Goal: Participate in discussion

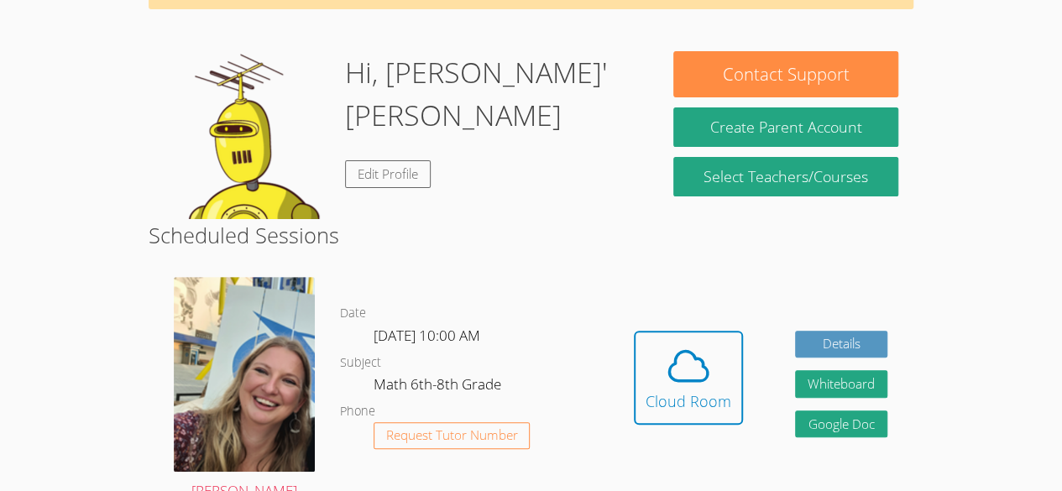
scroll to position [275, 0]
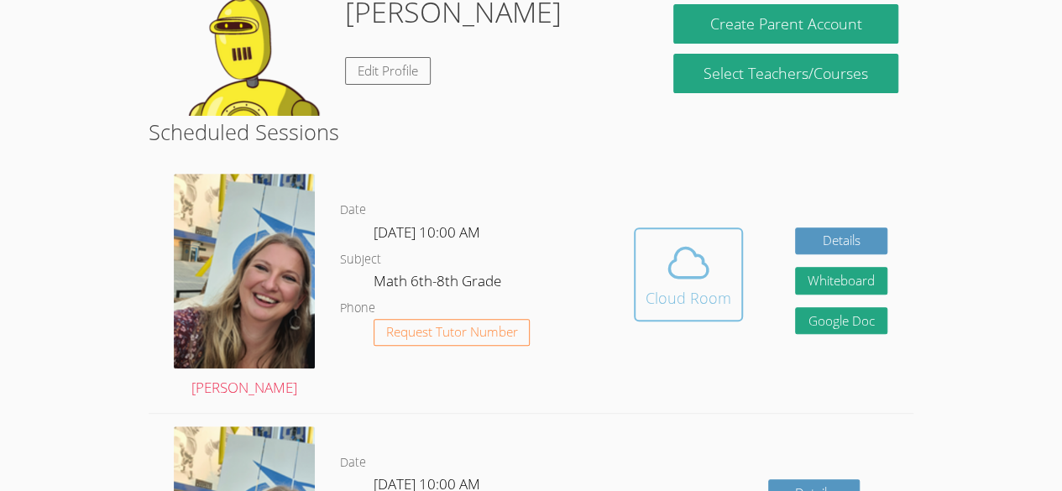
click at [718, 286] on div "Cloud Room" at bounding box center [689, 298] width 86 height 24
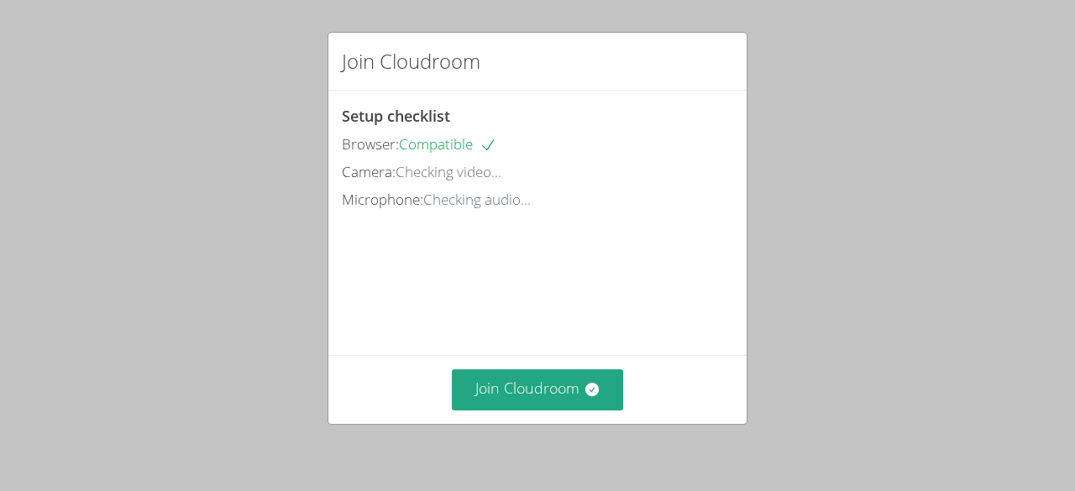
click at [552, 421] on div "Join Cloudroom" at bounding box center [537, 389] width 418 height 69
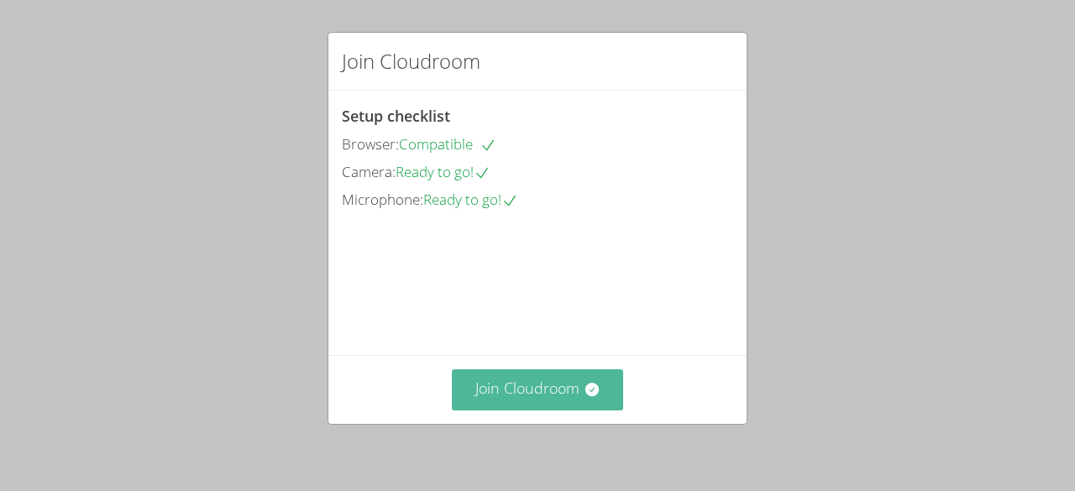
click at [566, 384] on button "Join Cloudroom" at bounding box center [538, 389] width 172 height 41
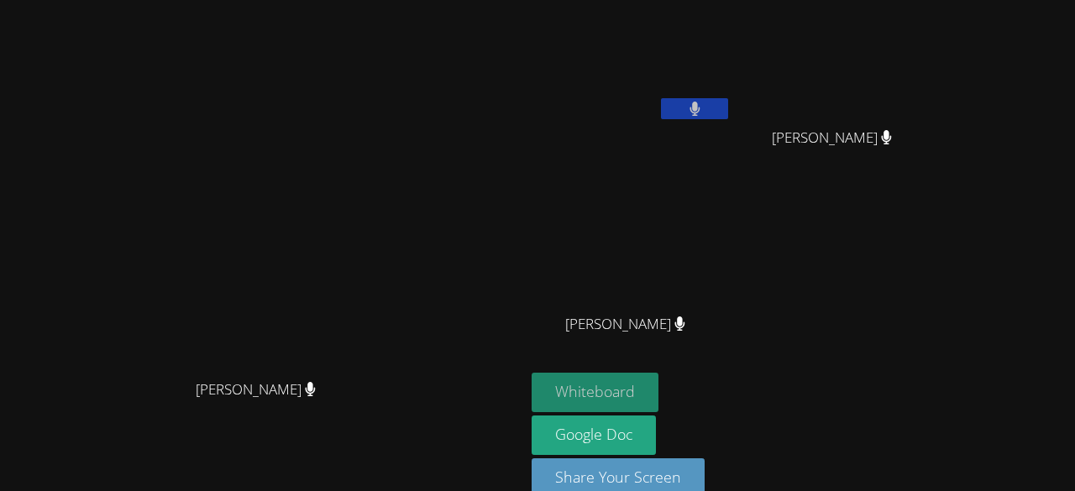
click at [658, 391] on button "Whiteboard" at bounding box center [594, 392] width 127 height 39
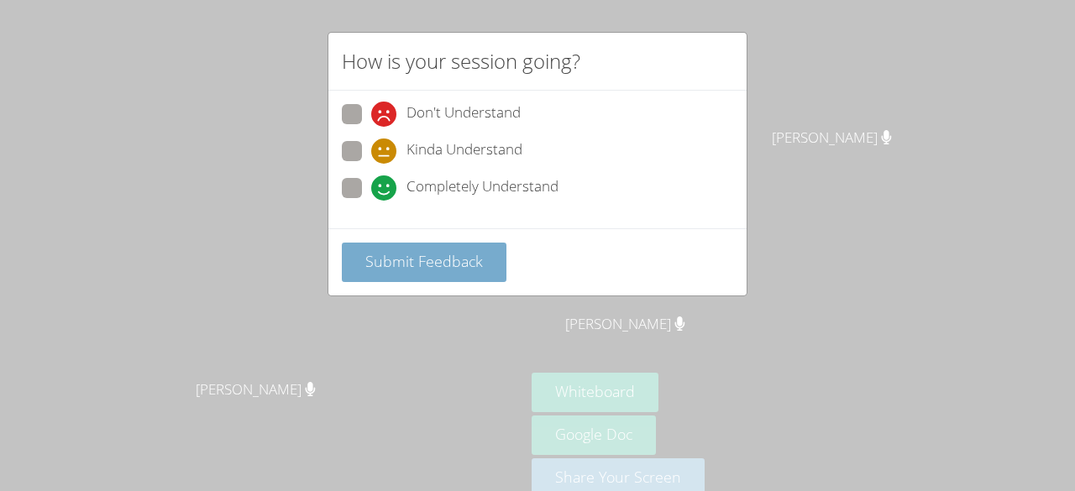
click at [443, 264] on span "Submit Feedback" at bounding box center [424, 261] width 118 height 20
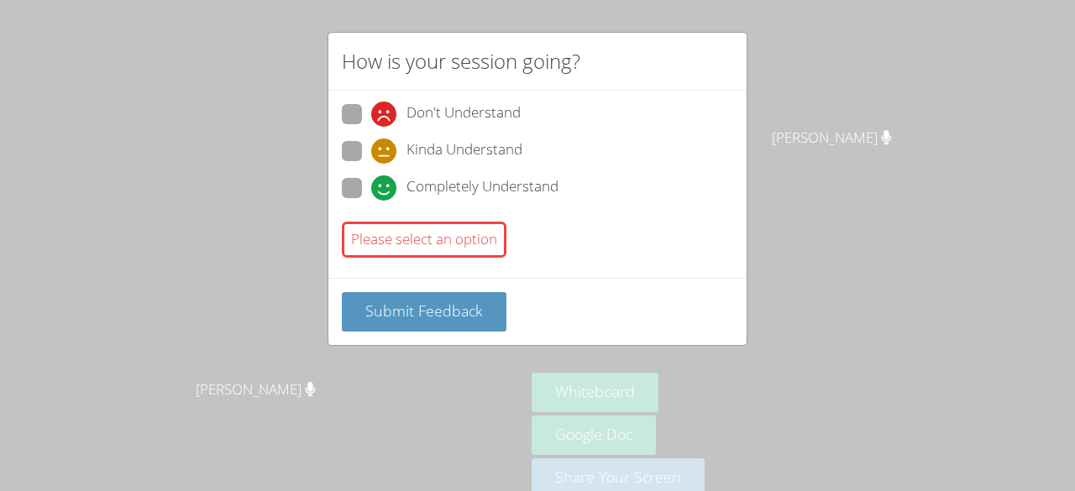
click at [452, 175] on span "Completely Understand" at bounding box center [482, 187] width 152 height 25
click at [385, 178] on input "Completely Understand" at bounding box center [378, 185] width 14 height 14
radio input "true"
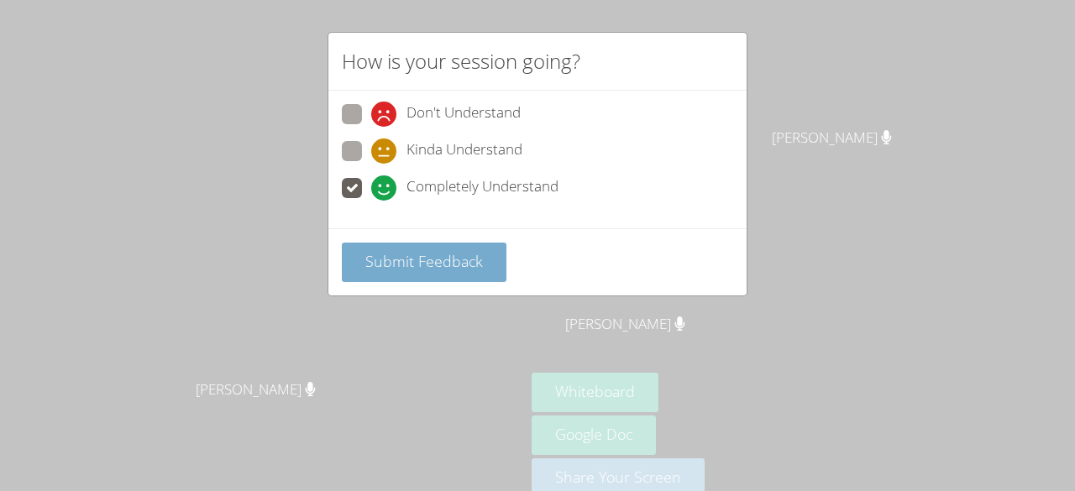
click at [437, 251] on span "Submit Feedback" at bounding box center [424, 261] width 118 height 20
